Goal: Task Accomplishment & Management: Manage account settings

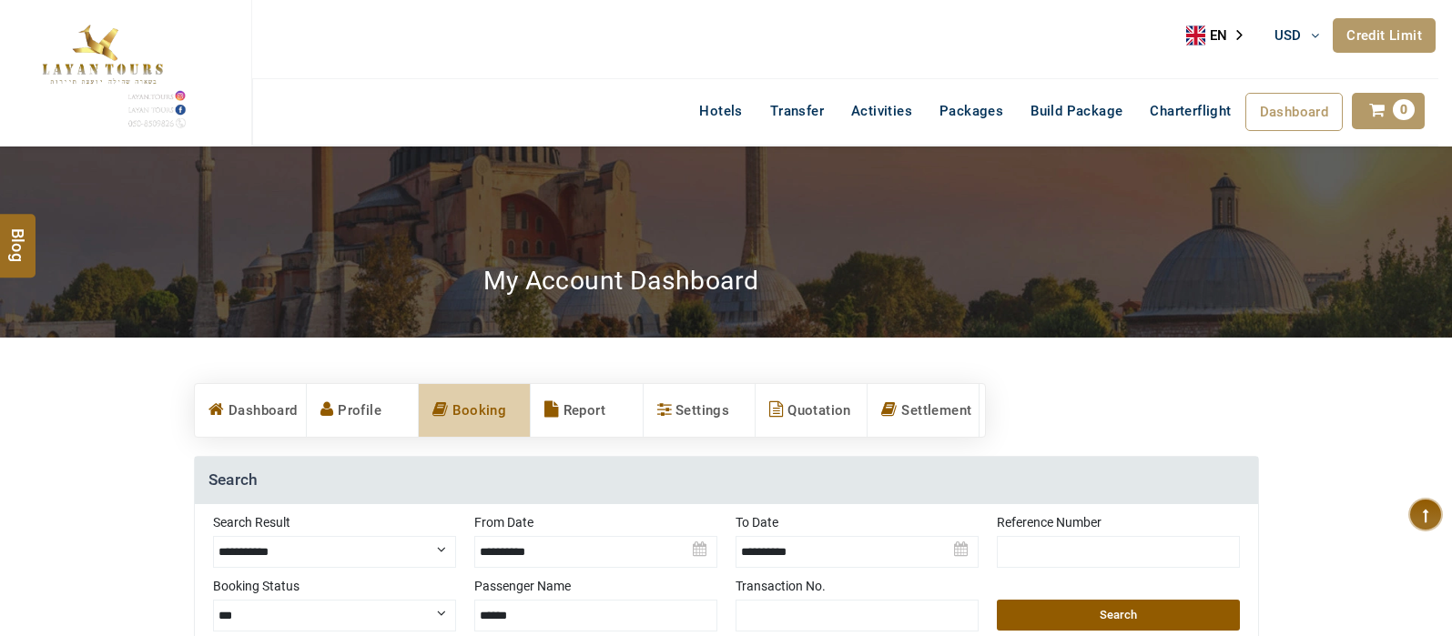
select select "**********"
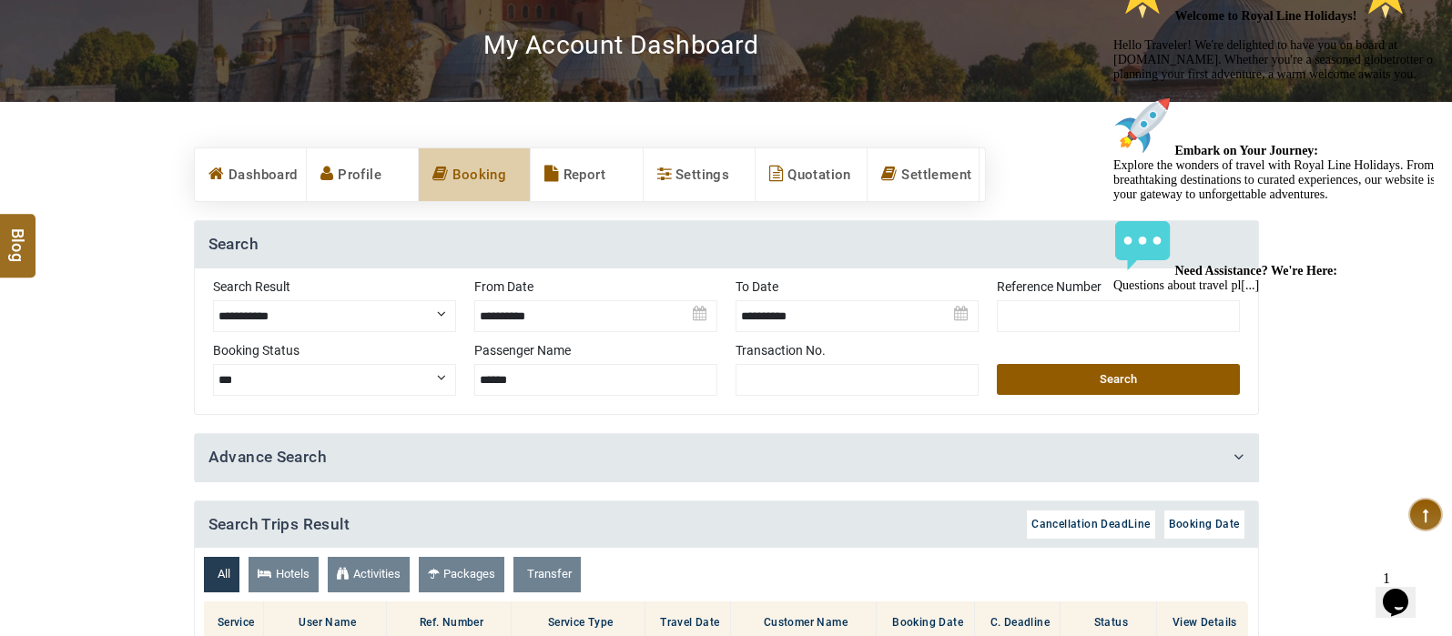
scroll to position [228, 0]
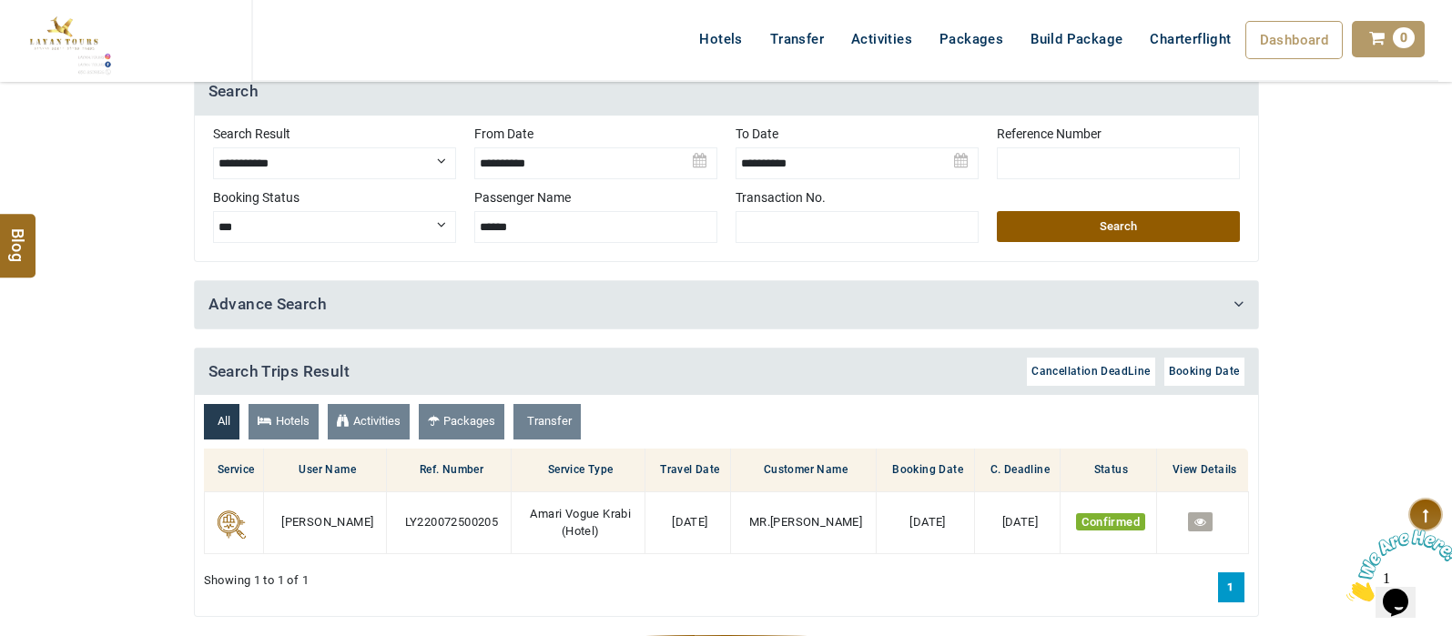
scroll to position [386, 0]
